Goal: Information Seeking & Learning: Learn about a topic

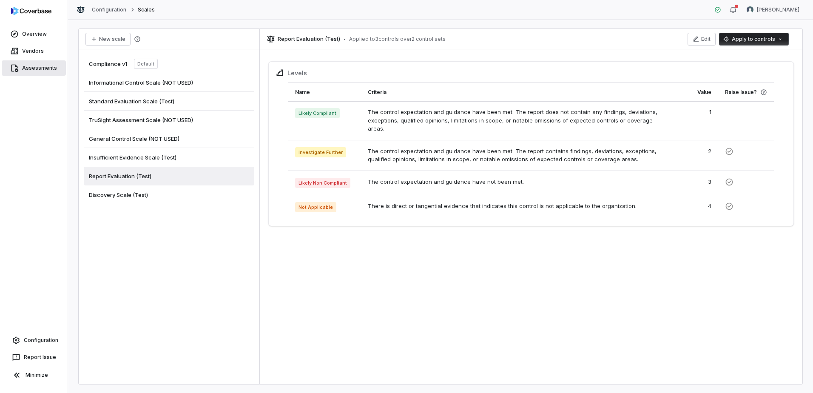
click at [26, 68] on link "Assessments" at bounding box center [34, 67] width 64 height 15
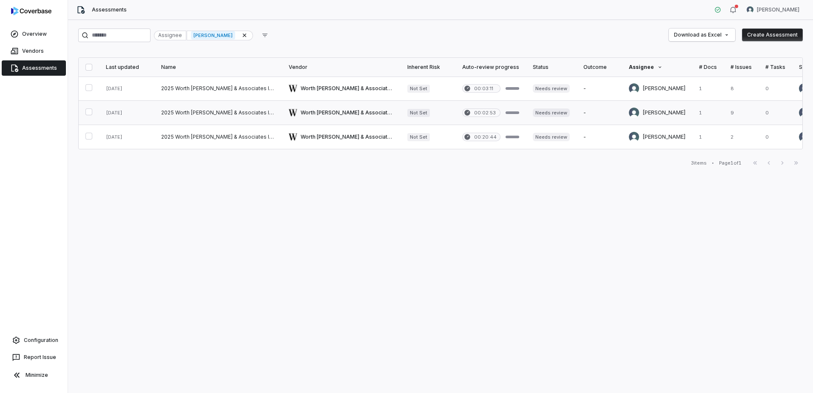
click at [221, 114] on link at bounding box center [217, 113] width 127 height 24
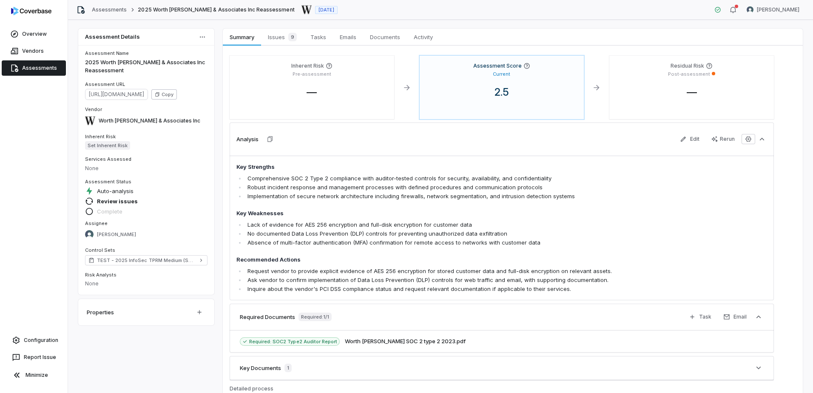
click at [177, 96] on button "Copy" at bounding box center [163, 94] width 25 height 10
click at [274, 34] on span "Issues 9" at bounding box center [282, 37] width 36 height 12
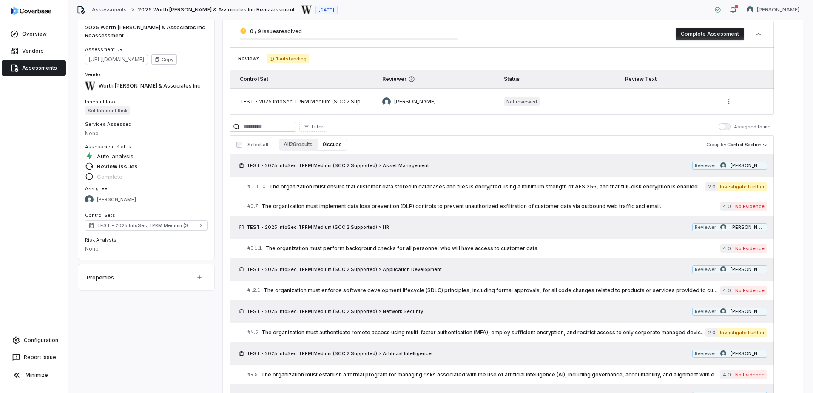
scroll to position [67, 0]
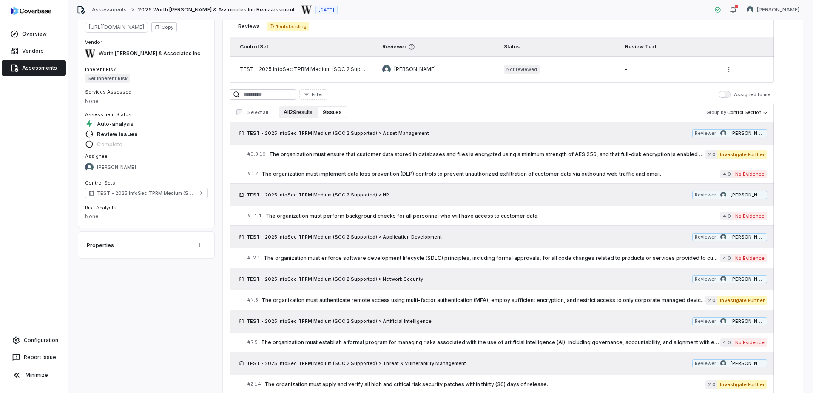
click at [297, 113] on button "All 29 results" at bounding box center [297, 112] width 39 height 12
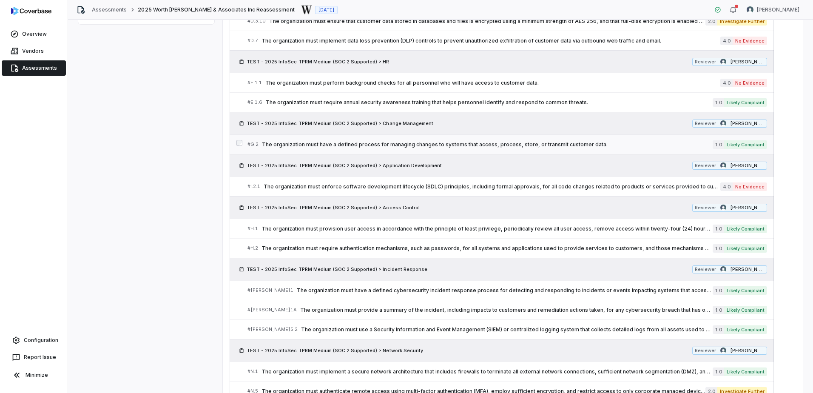
scroll to position [303, 0]
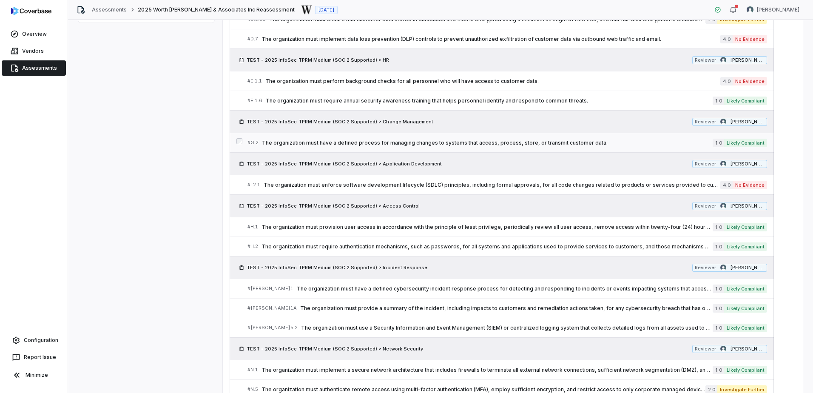
click at [525, 142] on span "The organization must have a defined process for managing changes to systems th…" at bounding box center [487, 142] width 450 height 7
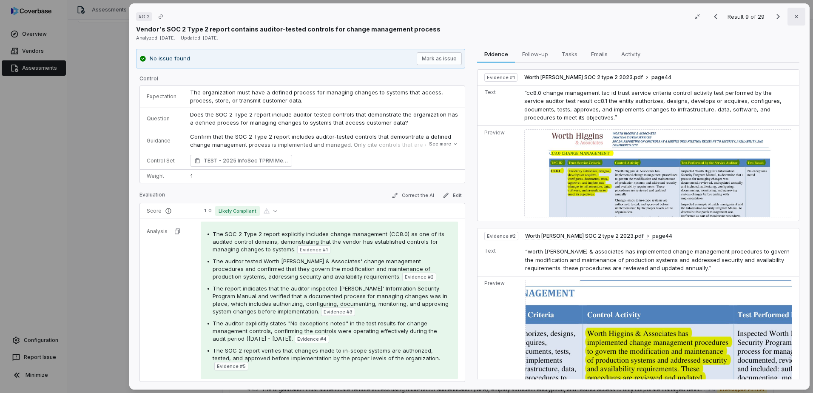
click at [796, 20] on button "Close" at bounding box center [796, 17] width 18 height 18
